Goal: Book appointment/travel/reservation

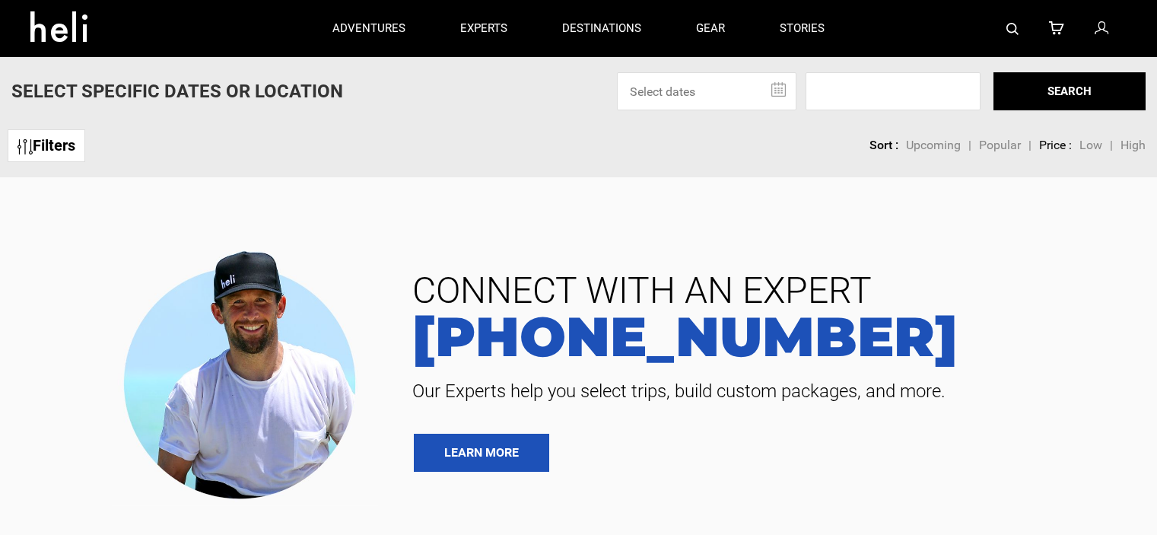
type input "Heli Skiing"
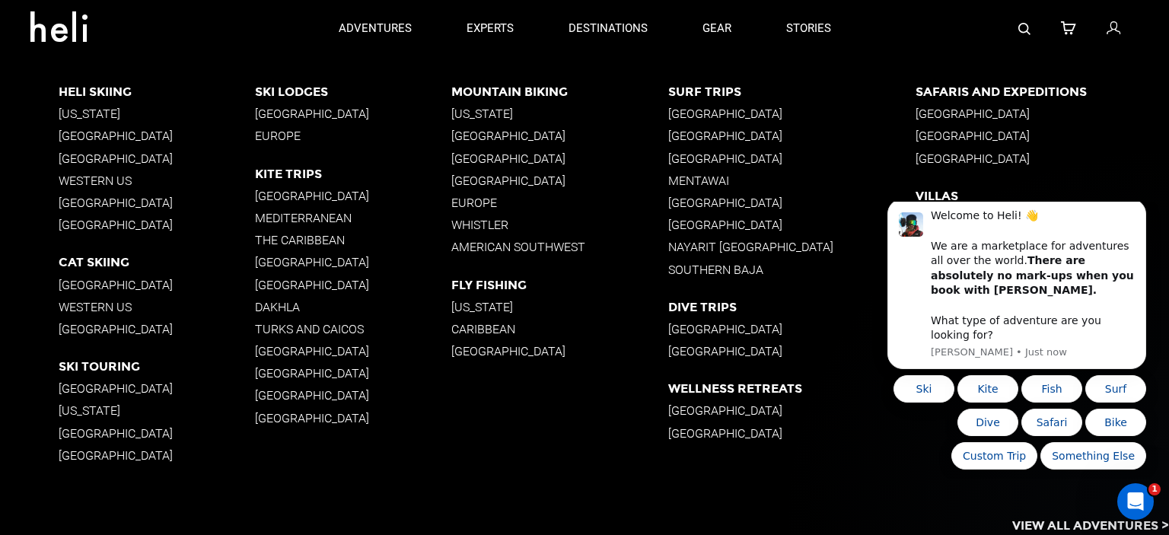
click at [115, 138] on p "[GEOGRAPHIC_DATA]" at bounding box center [157, 136] width 196 height 14
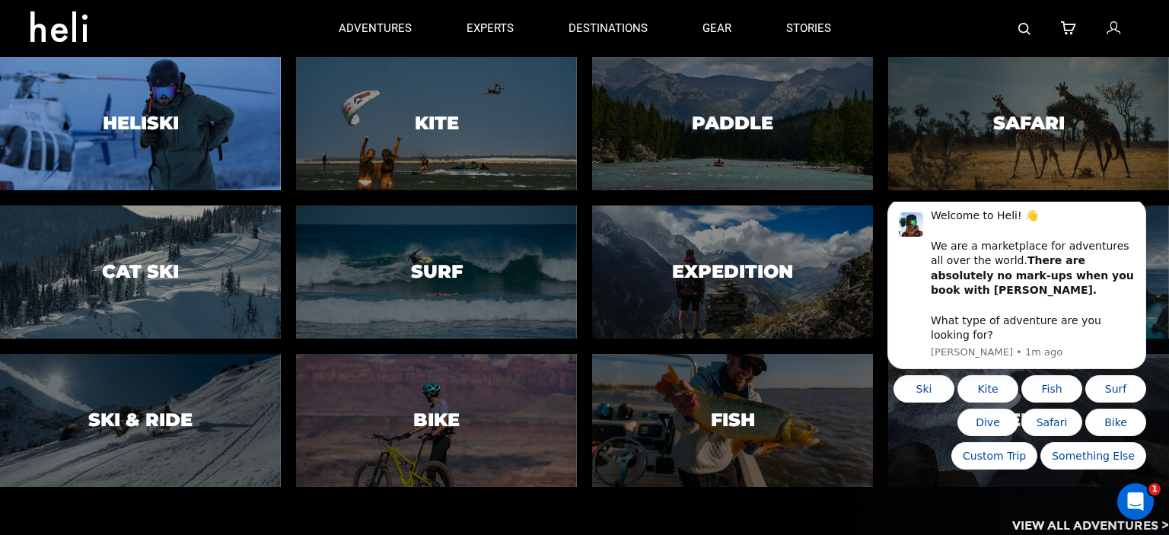
click at [99, 132] on div at bounding box center [140, 124] width 286 height 136
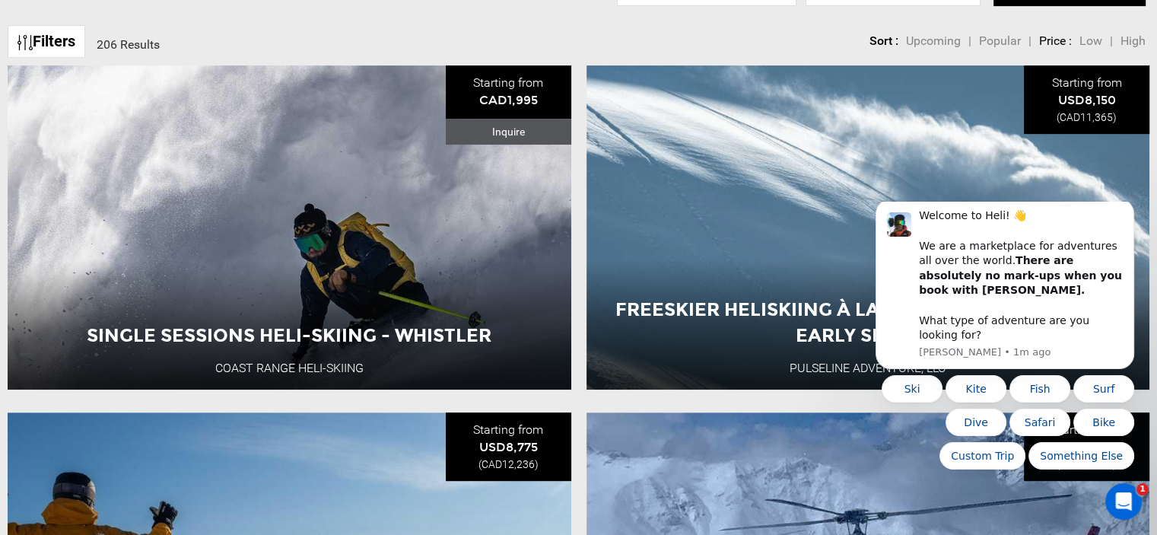
scroll to position [533, 0]
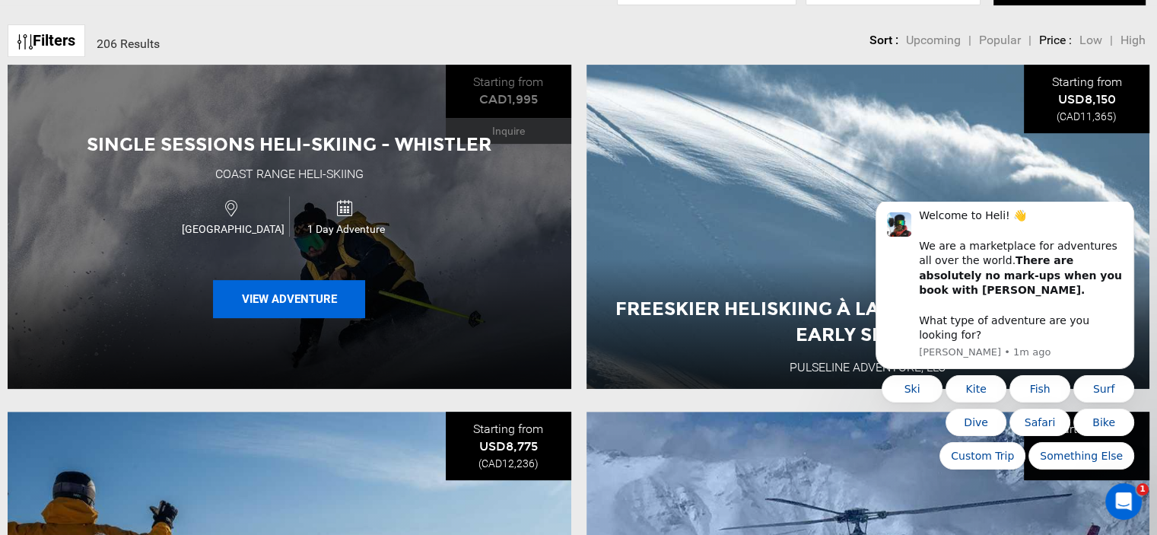
click at [335, 294] on button "View Adventure" at bounding box center [289, 299] width 152 height 38
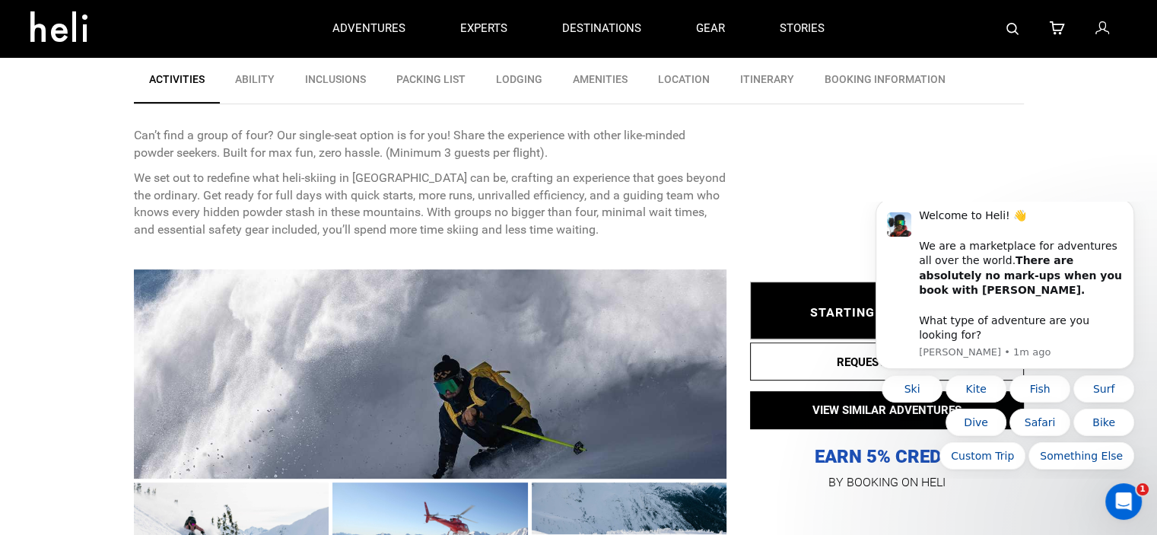
scroll to position [457, 0]
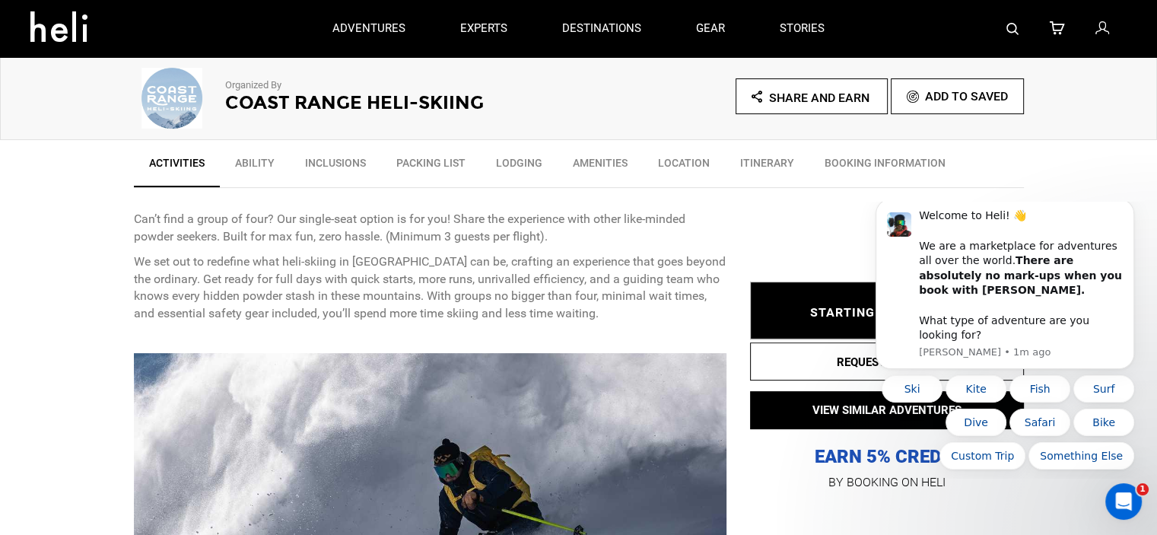
click at [698, 161] on link "Location" at bounding box center [684, 167] width 82 height 38
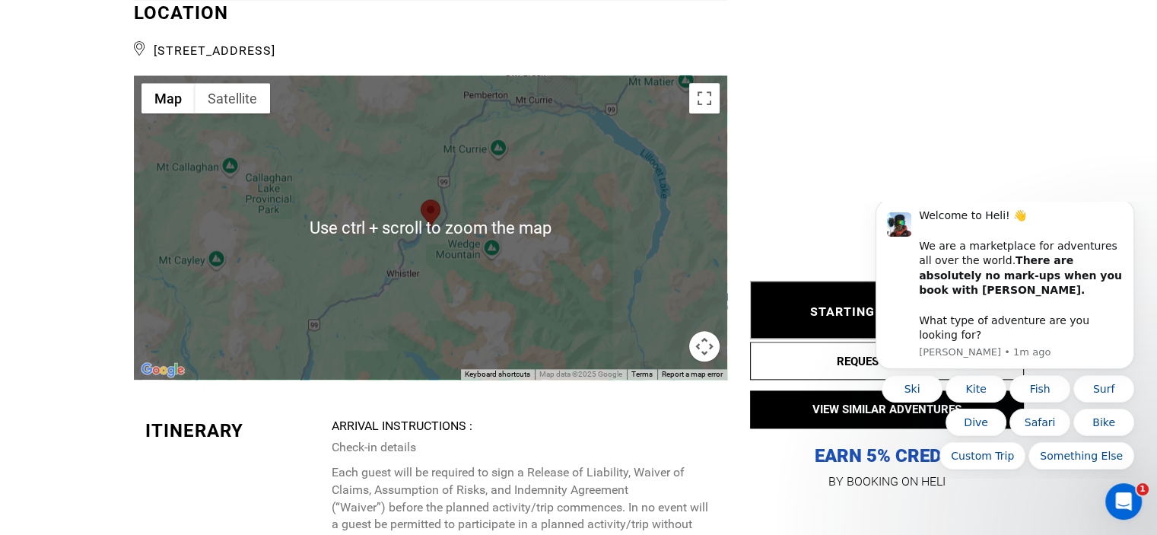
scroll to position [1790, 0]
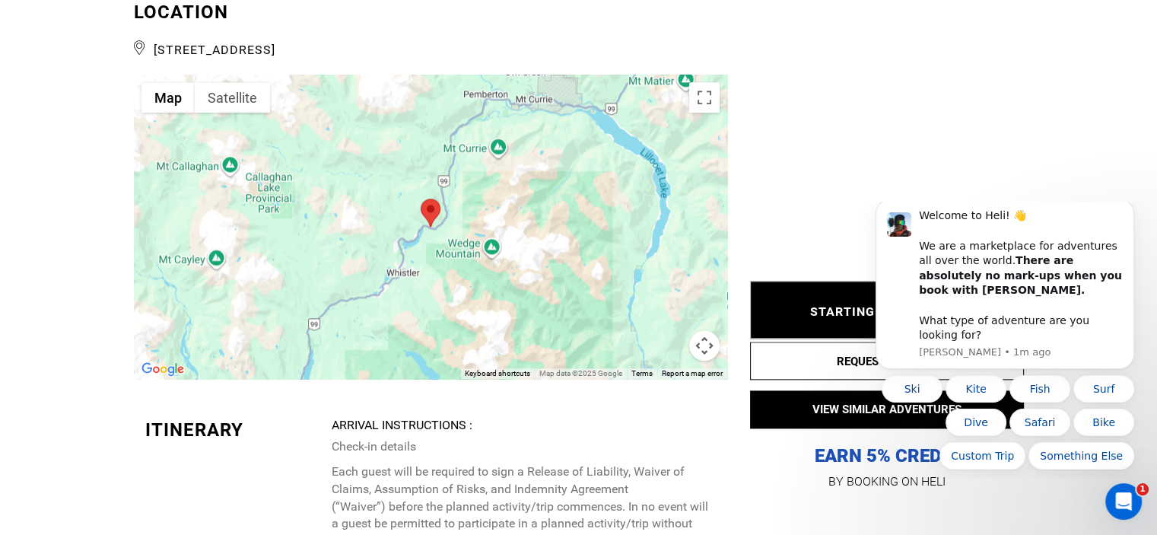
click at [432, 229] on div at bounding box center [431, 227] width 594 height 304
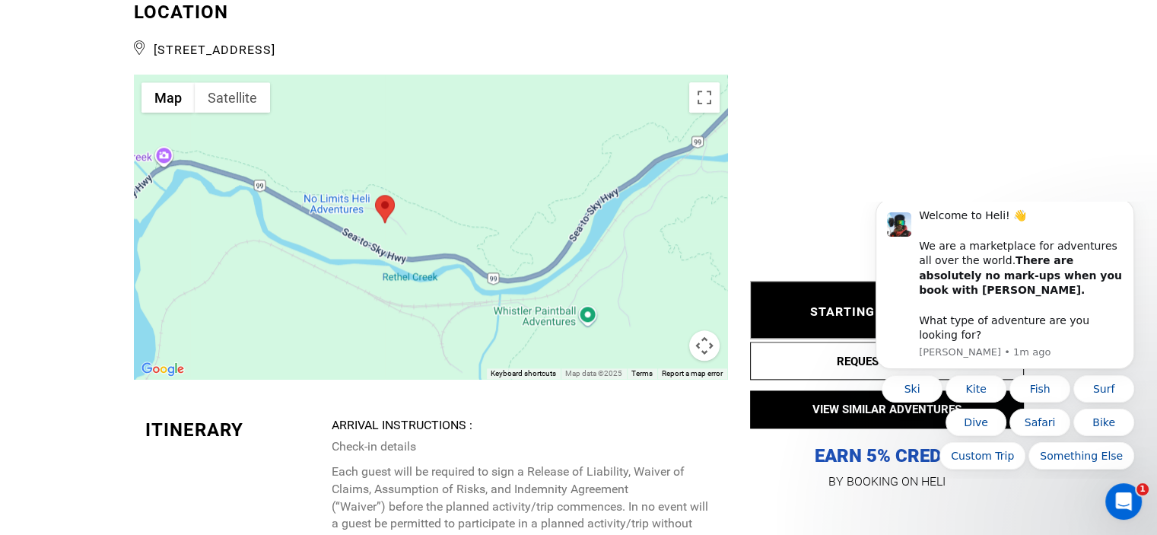
drag, startPoint x: 371, startPoint y: 166, endPoint x: 402, endPoint y: 247, distance: 86.5
click at [402, 247] on div at bounding box center [431, 227] width 594 height 304
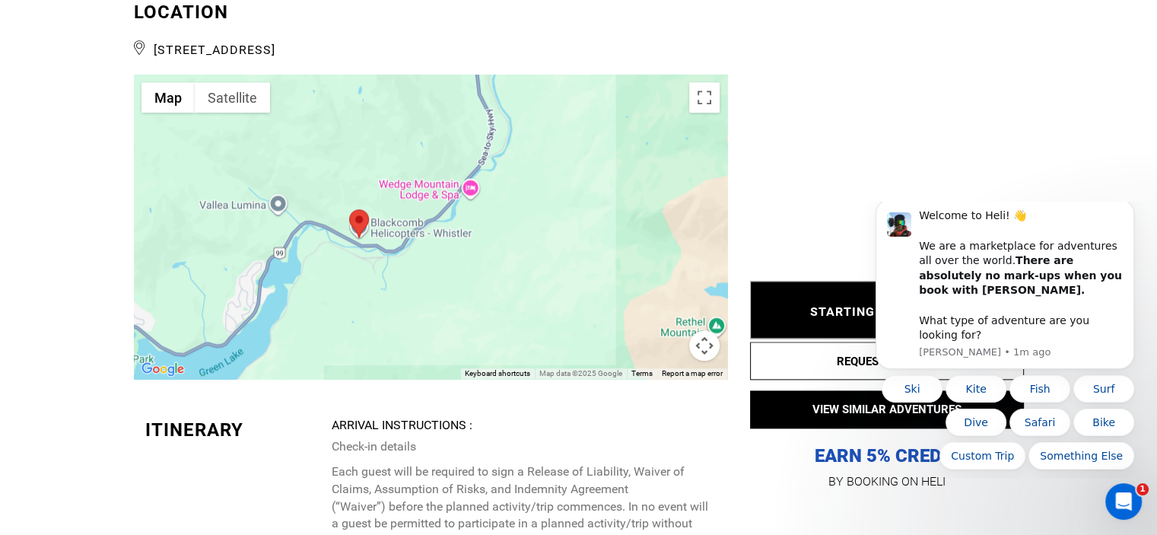
click at [393, 227] on div at bounding box center [431, 227] width 594 height 304
